Goal: Task Accomplishment & Management: Use online tool/utility

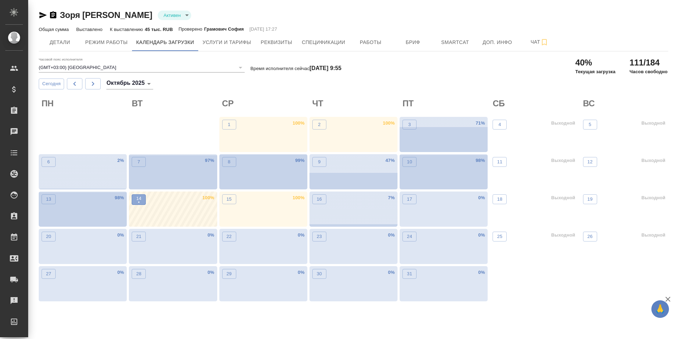
click at [134, 197] on button "14 •" at bounding box center [139, 199] width 14 height 11
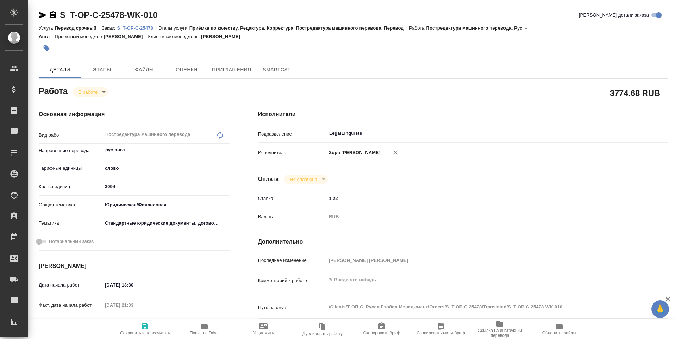
type textarea "x"
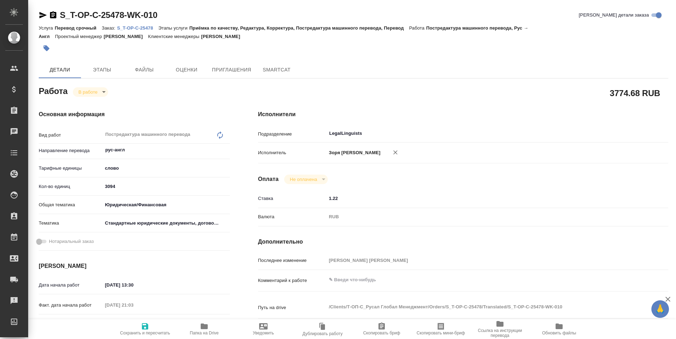
type textarea "x"
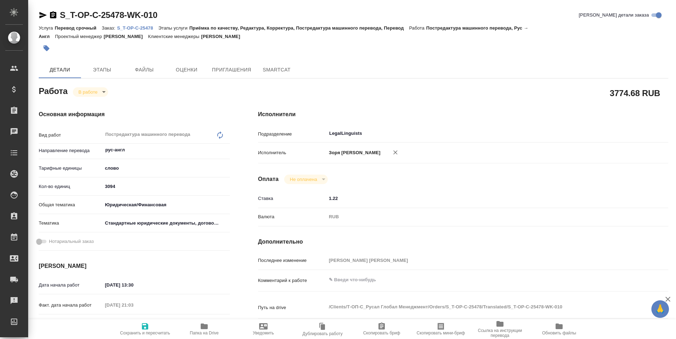
type textarea "x"
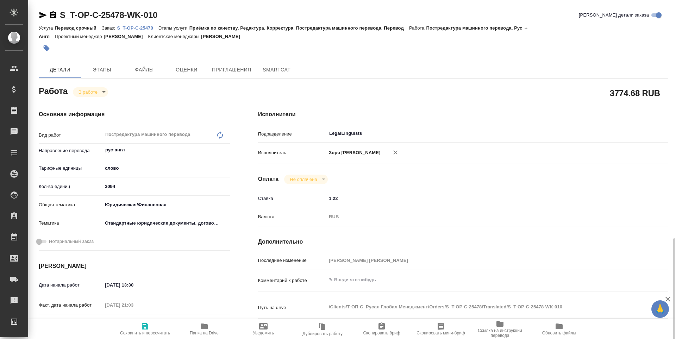
type textarea "x"
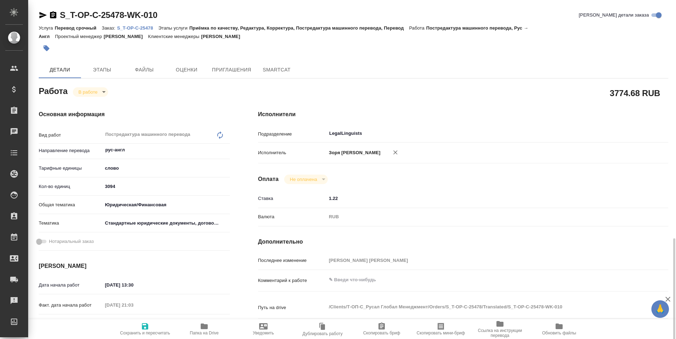
scroll to position [261, 0]
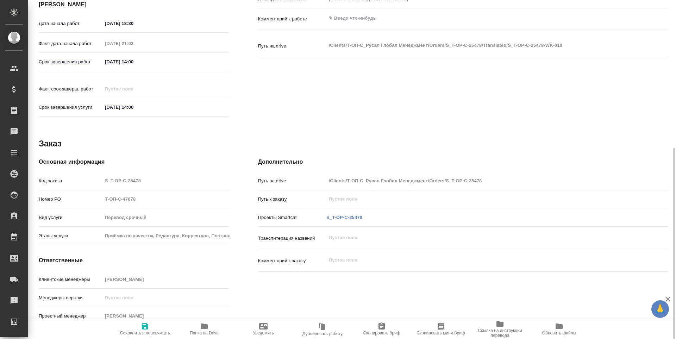
click at [340, 214] on p "S_T-OP-C-25478" at bounding box center [344, 217] width 36 height 7
type textarea "x"
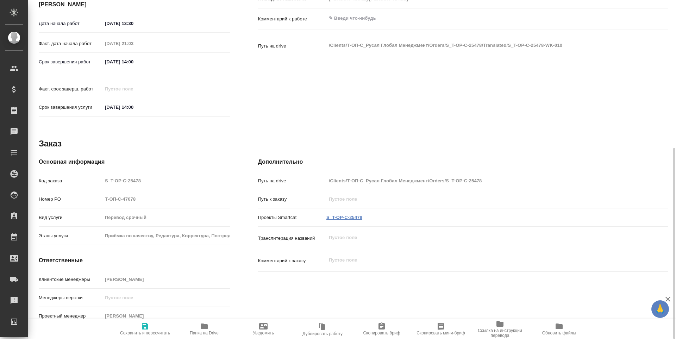
type textarea "x"
click at [343, 215] on link "S_T-OP-C-25478" at bounding box center [344, 217] width 36 height 5
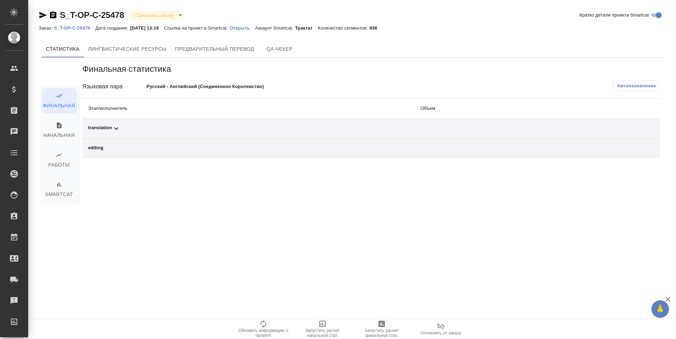
click at [111, 131] on div "translation" at bounding box center [248, 128] width 321 height 8
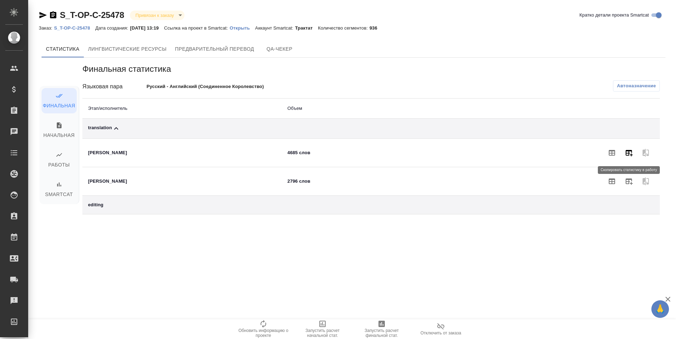
click at [628, 154] on icon "button" at bounding box center [628, 153] width 7 height 6
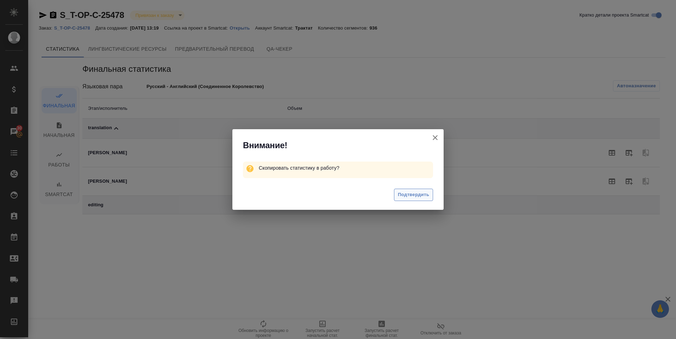
click at [409, 190] on button "Подтвердить" at bounding box center [413, 195] width 39 height 12
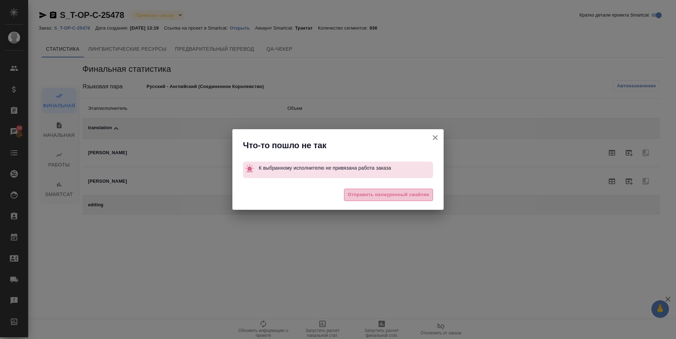
click at [409, 193] on span "Отправить нахмуренный смайлик" at bounding box center [388, 195] width 81 height 8
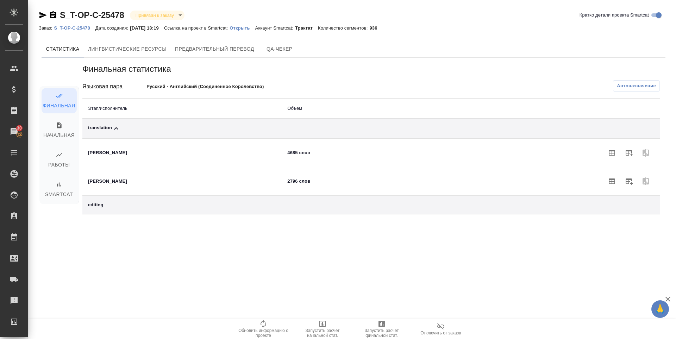
click at [609, 153] on icon "button" at bounding box center [611, 152] width 8 height 8
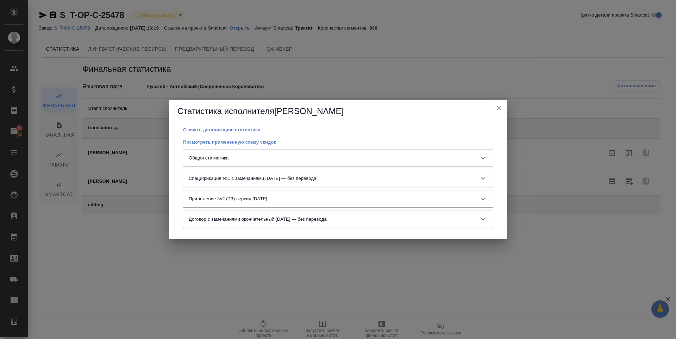
click at [436, 159] on div "Общая статистика" at bounding box center [332, 157] width 286 height 7
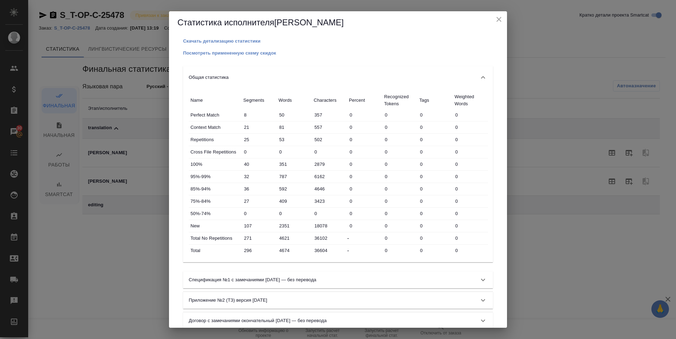
drag, startPoint x: 495, startPoint y: 21, endPoint x: 469, endPoint y: 70, distance: 55.7
click at [494, 21] on icon "close" at bounding box center [498, 19] width 8 height 8
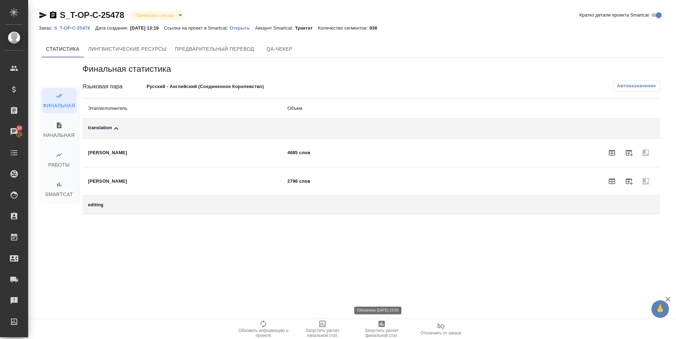
click at [391, 332] on span "Запустить расчет финальной стат." at bounding box center [381, 333] width 51 height 10
